Goal: Information Seeking & Learning: Learn about a topic

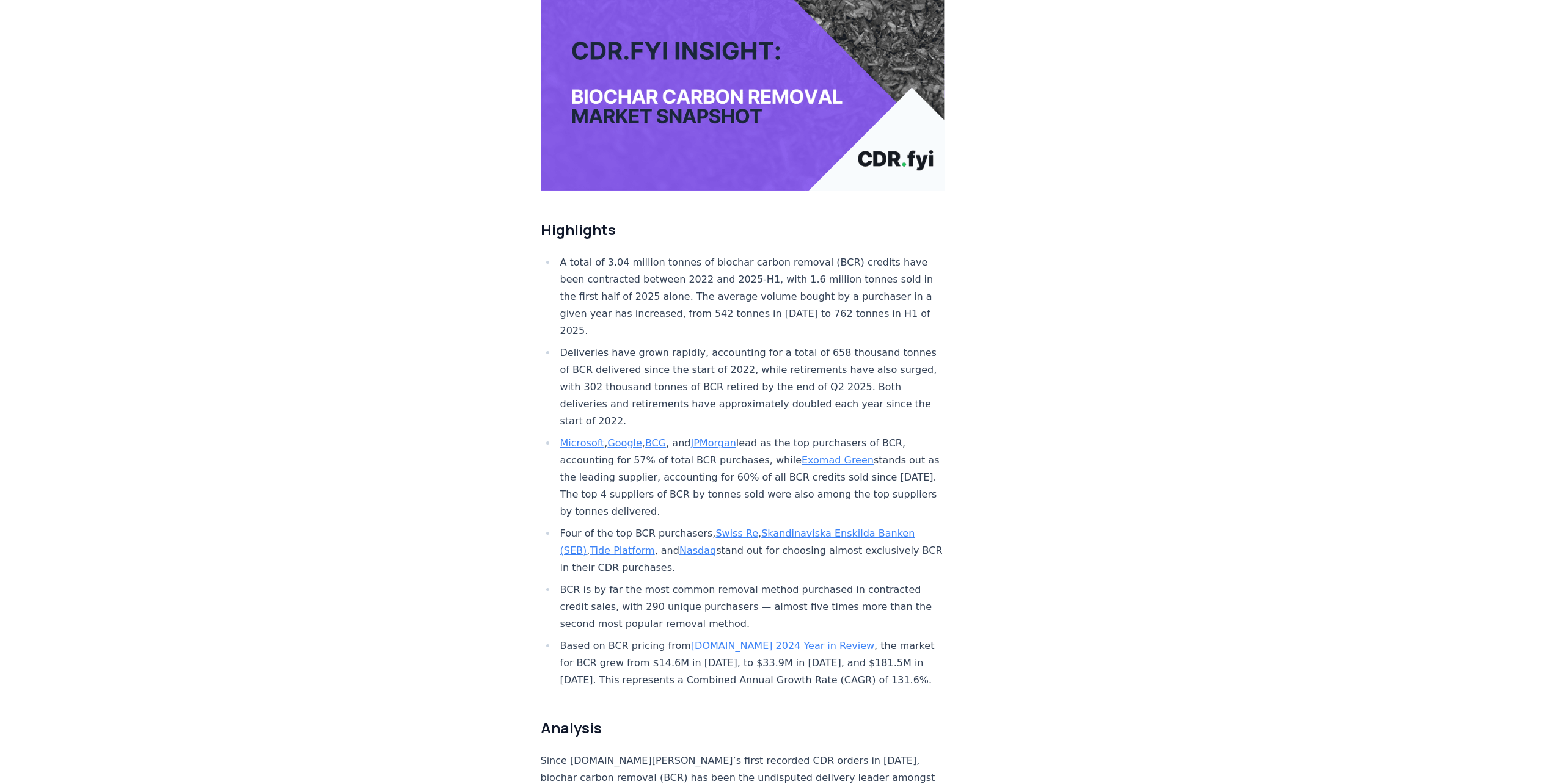
scroll to position [305, 0]
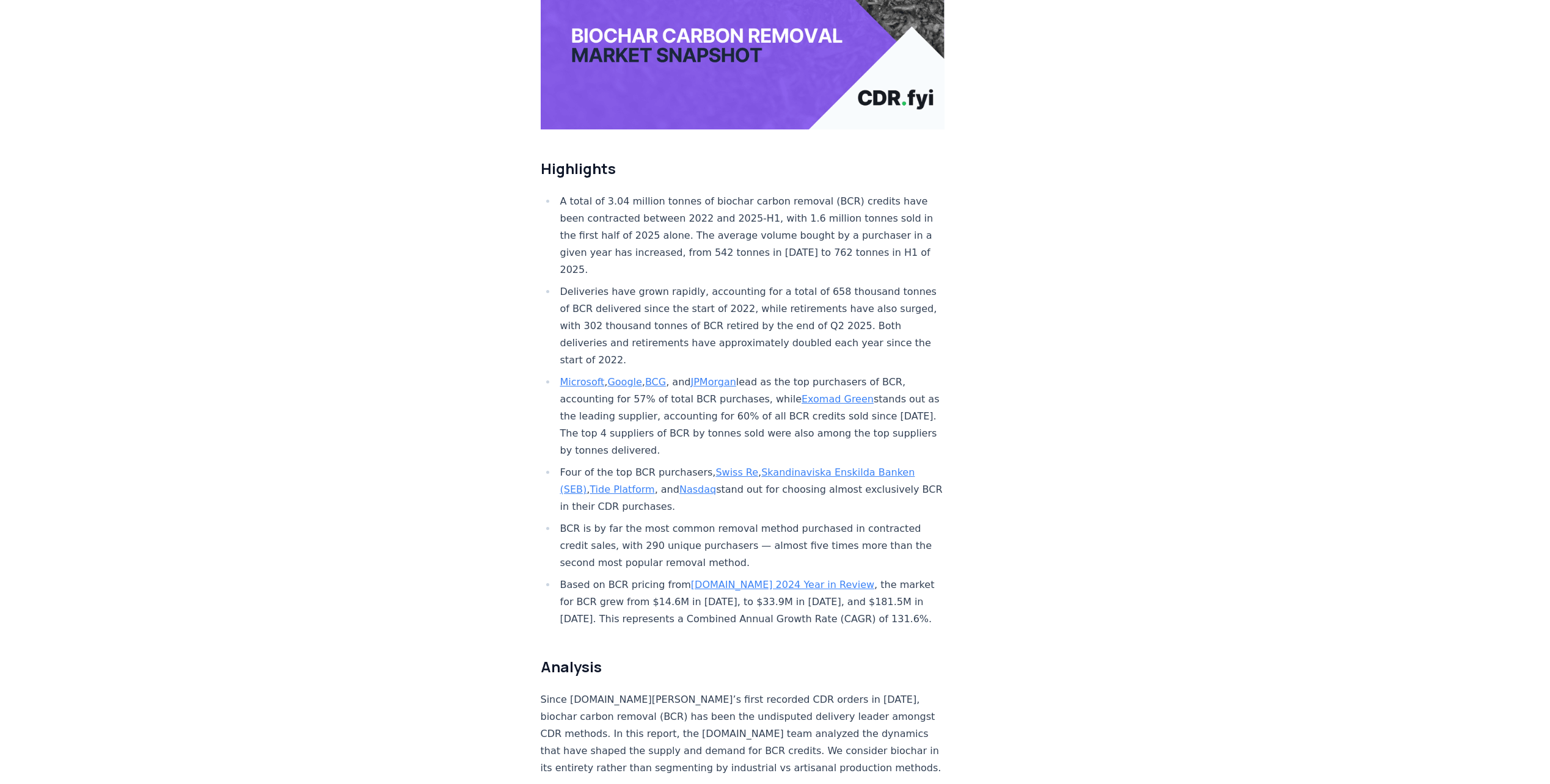
click at [742, 392] on link "[DOMAIN_NAME] 2024 Year in Review" at bounding box center [782, 585] width 183 height 12
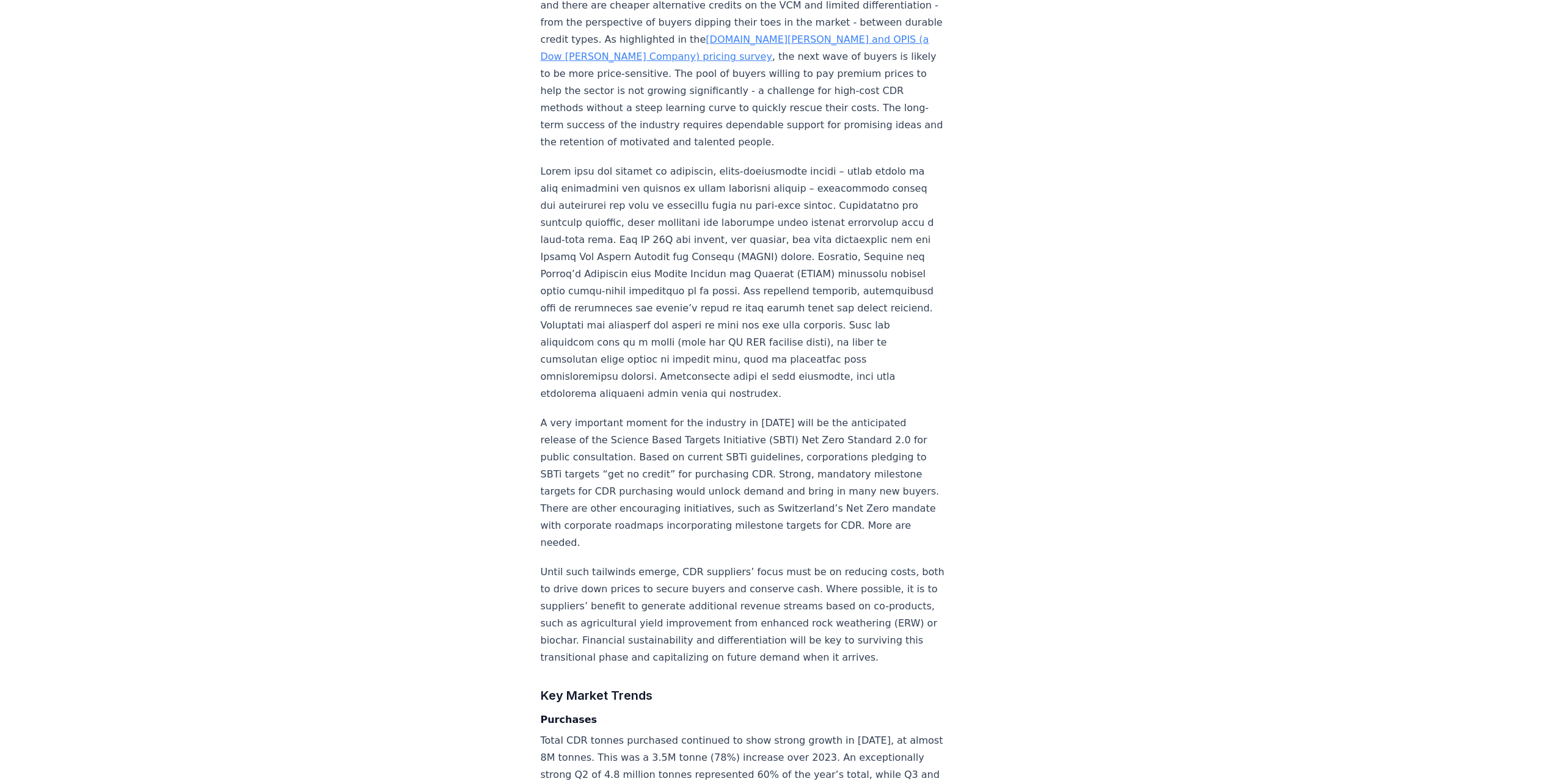
scroll to position [1649, 0]
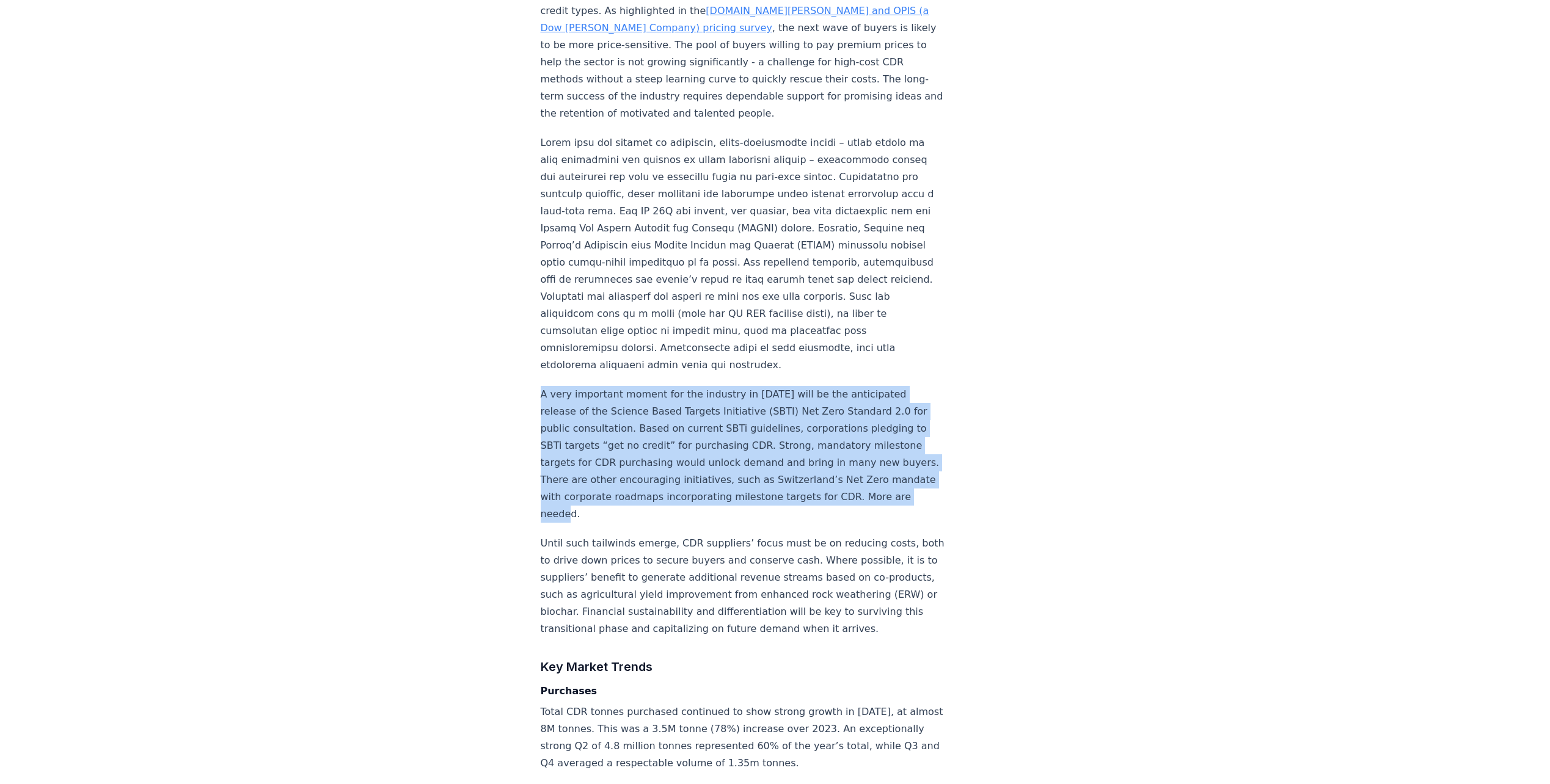
drag, startPoint x: 541, startPoint y: 336, endPoint x: 660, endPoint y: 453, distance: 166.9
click at [660, 453] on p "A very important moment for the industry in 2025 will be the anticipated releas…" at bounding box center [742, 455] width 404 height 137
copy p "A very important moment for the industry in 2025 will be the anticipated releas…"
